Goal: Task Accomplishment & Management: Use online tool/utility

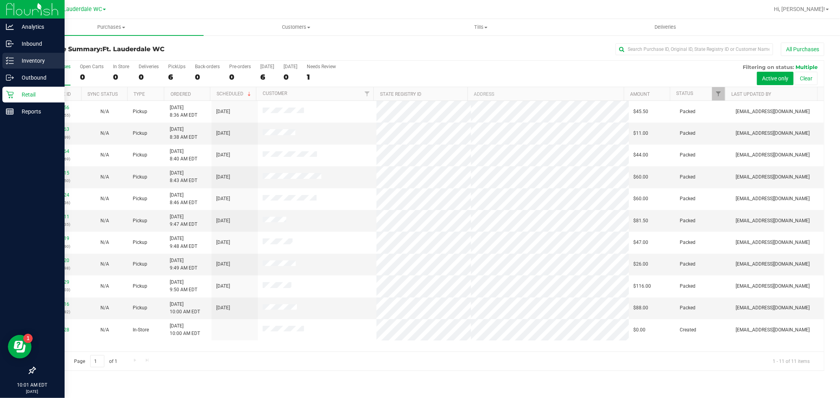
click at [4, 62] on div "Inventory" at bounding box center [33, 61] width 62 height 16
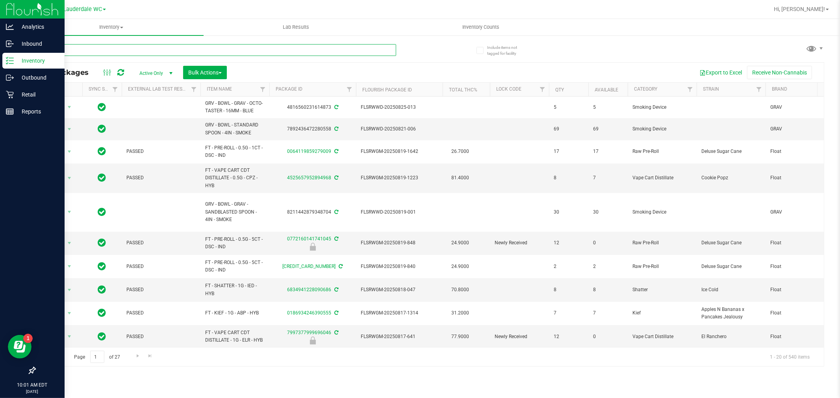
click at [107, 50] on input "text" at bounding box center [216, 50] width 362 height 12
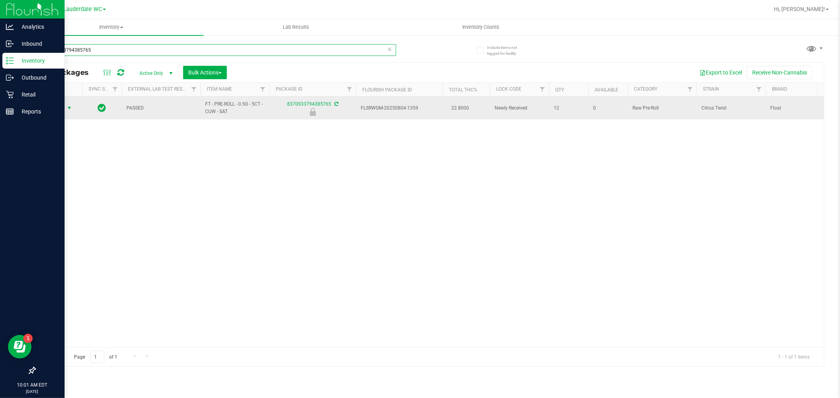
type input "8370933794385765"
click at [72, 104] on span "select" at bounding box center [70, 107] width 10 height 11
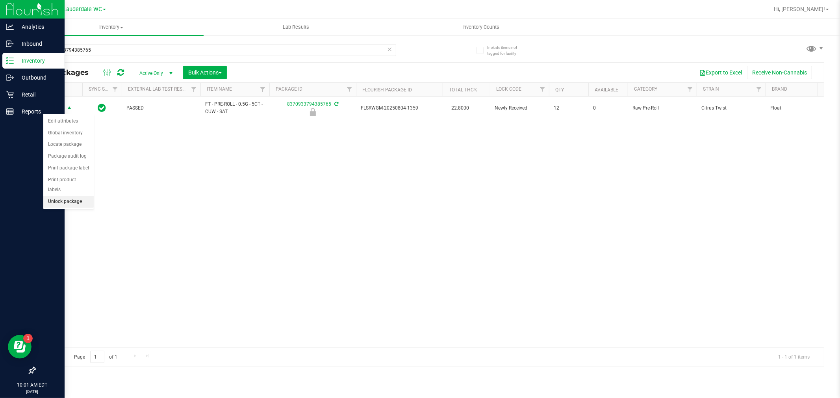
click at [65, 206] on li "Unlock package" at bounding box center [68, 202] width 50 height 12
